Goal: Use online tool/utility: Utilize a website feature to perform a specific function

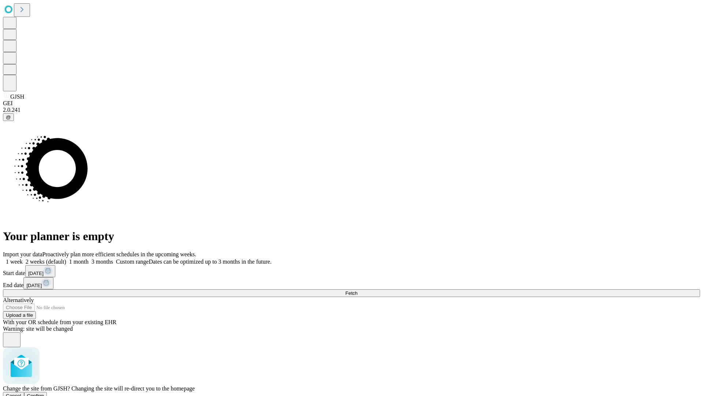
click at [44, 393] on span "Confirm" at bounding box center [35, 395] width 17 height 5
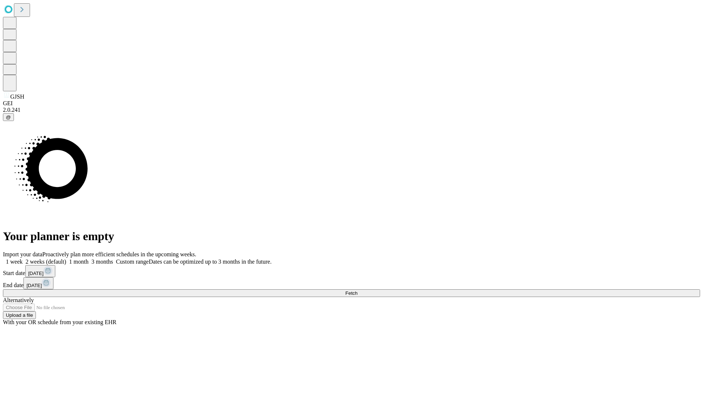
click at [66, 258] on label "2 weeks (default)" at bounding box center [45, 261] width 44 height 6
click at [357, 290] on span "Fetch" at bounding box center [351, 292] width 12 height 5
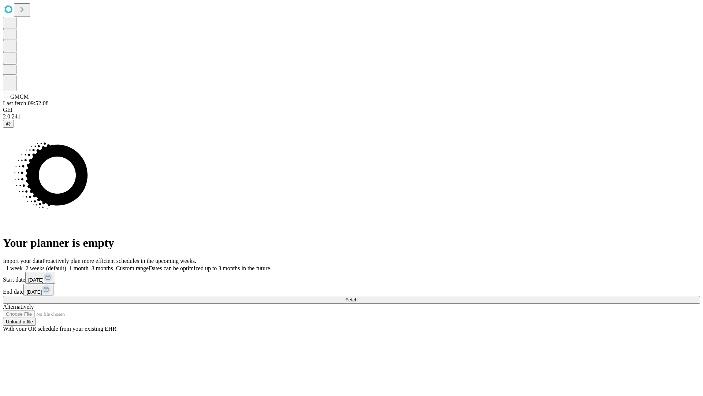
click at [66, 265] on label "2 weeks (default)" at bounding box center [45, 268] width 44 height 6
click at [357, 297] on span "Fetch" at bounding box center [351, 299] width 12 height 5
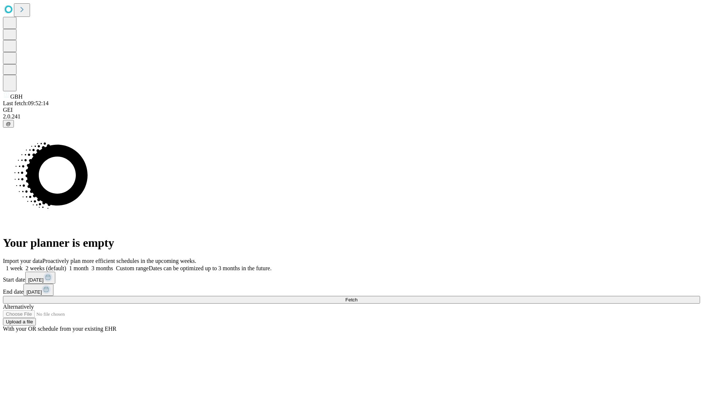
click at [66, 265] on label "2 weeks (default)" at bounding box center [45, 268] width 44 height 6
click at [357, 297] on span "Fetch" at bounding box center [351, 299] width 12 height 5
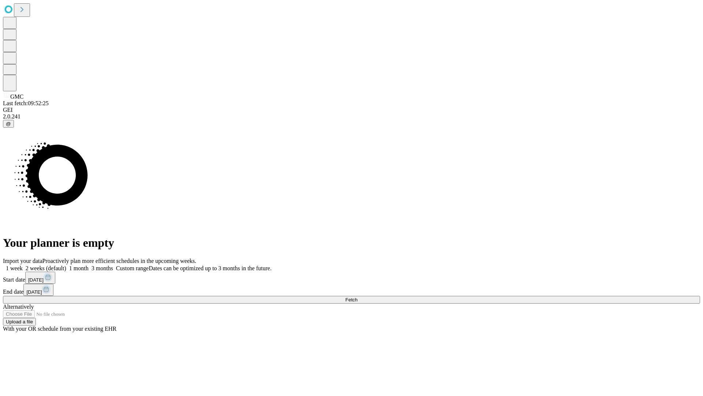
click at [66, 265] on label "2 weeks (default)" at bounding box center [45, 268] width 44 height 6
click at [357, 297] on span "Fetch" at bounding box center [351, 299] width 12 height 5
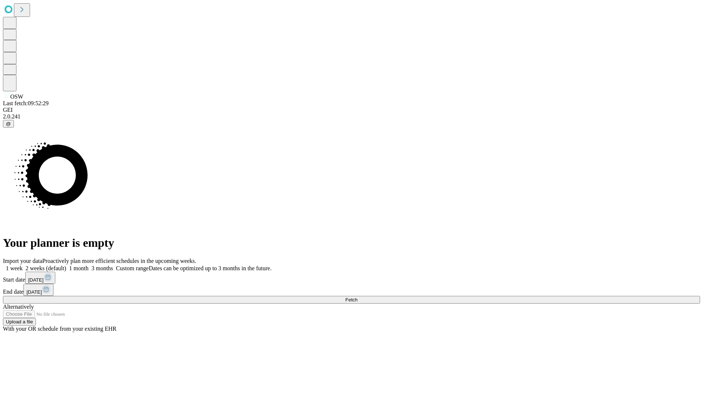
click at [66, 265] on label "2 weeks (default)" at bounding box center [45, 268] width 44 height 6
click at [357, 297] on span "Fetch" at bounding box center [351, 299] width 12 height 5
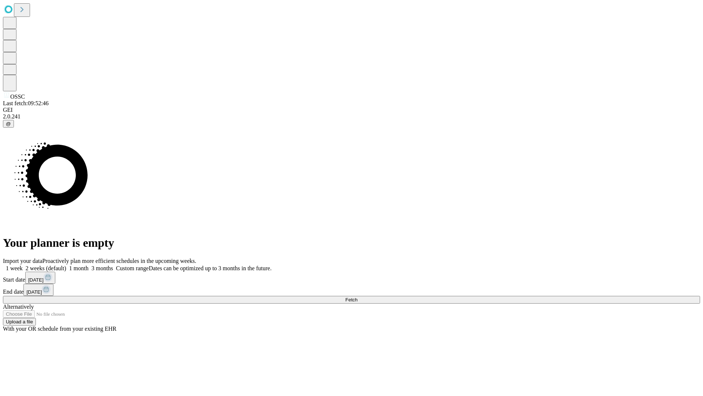
click at [66, 265] on label "2 weeks (default)" at bounding box center [45, 268] width 44 height 6
click at [357, 297] on span "Fetch" at bounding box center [351, 299] width 12 height 5
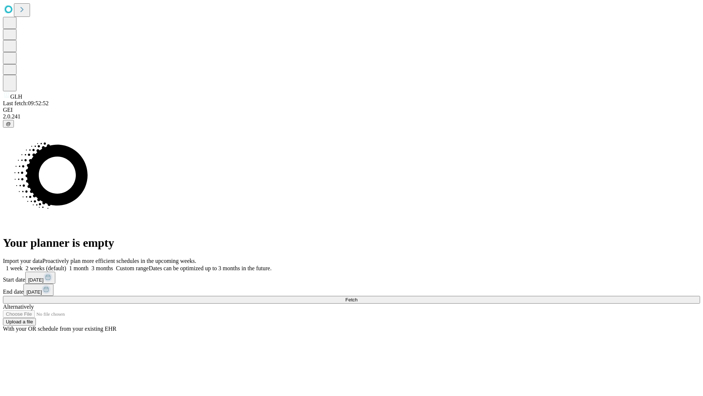
click at [66, 265] on label "2 weeks (default)" at bounding box center [45, 268] width 44 height 6
click at [357, 297] on span "Fetch" at bounding box center [351, 299] width 12 height 5
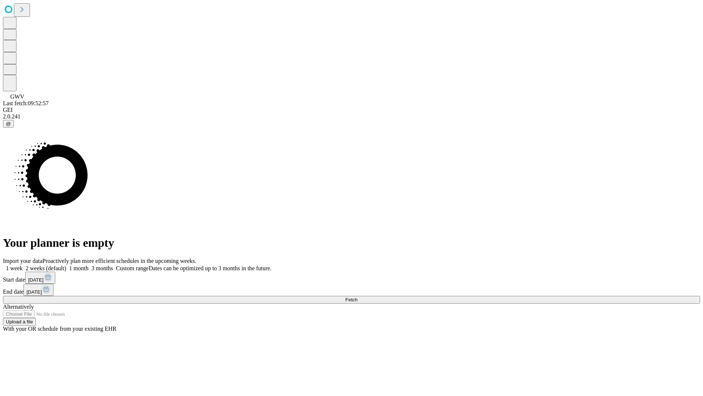
click at [357, 297] on span "Fetch" at bounding box center [351, 299] width 12 height 5
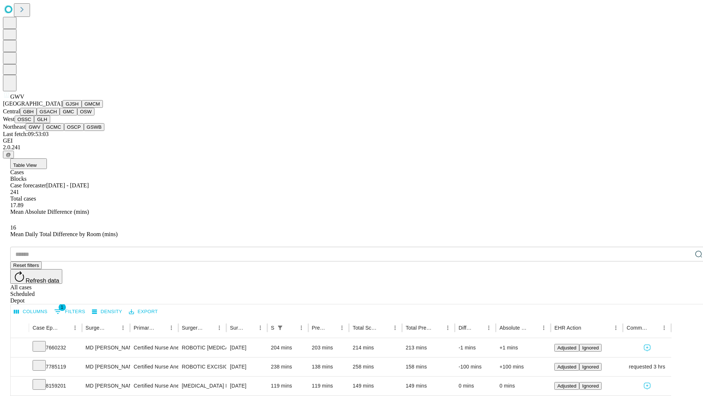
click at [57, 131] on button "GCMC" at bounding box center [53, 127] width 21 height 8
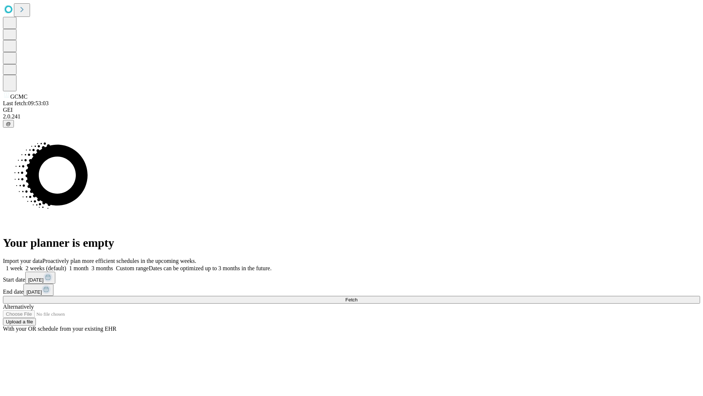
click at [66, 265] on label "2 weeks (default)" at bounding box center [45, 268] width 44 height 6
click at [357, 297] on span "Fetch" at bounding box center [351, 299] width 12 height 5
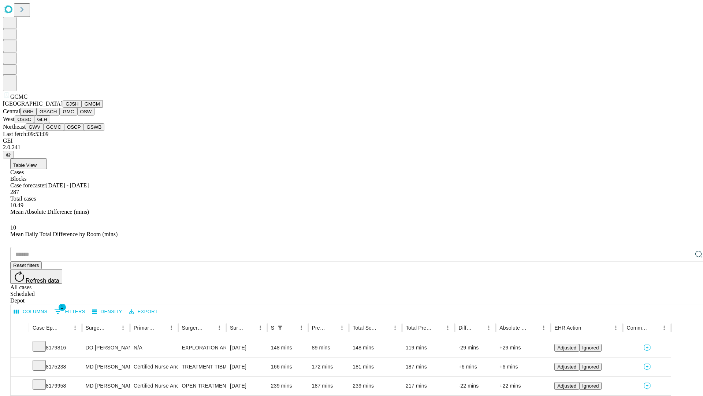
click at [64, 131] on button "OSCP" at bounding box center [74, 127] width 20 height 8
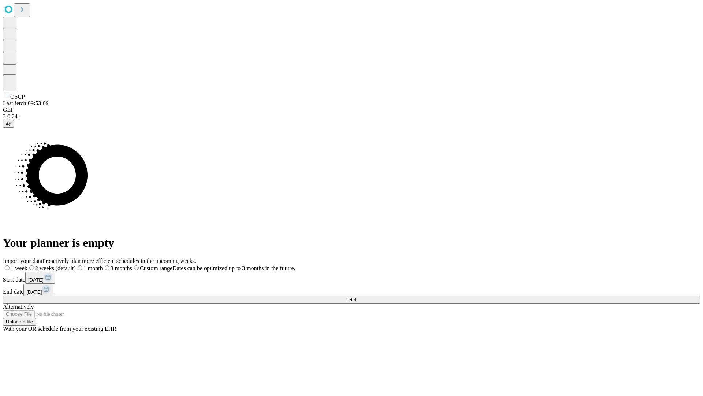
click at [76, 265] on label "2 weeks (default)" at bounding box center [51, 268] width 48 height 6
click at [357, 297] on span "Fetch" at bounding box center [351, 299] width 12 height 5
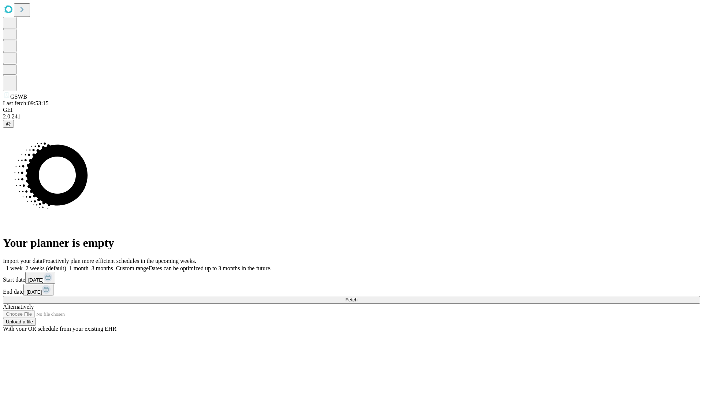
click at [66, 265] on label "2 weeks (default)" at bounding box center [45, 268] width 44 height 6
click at [357, 297] on span "Fetch" at bounding box center [351, 299] width 12 height 5
